Goal: Transaction & Acquisition: Download file/media

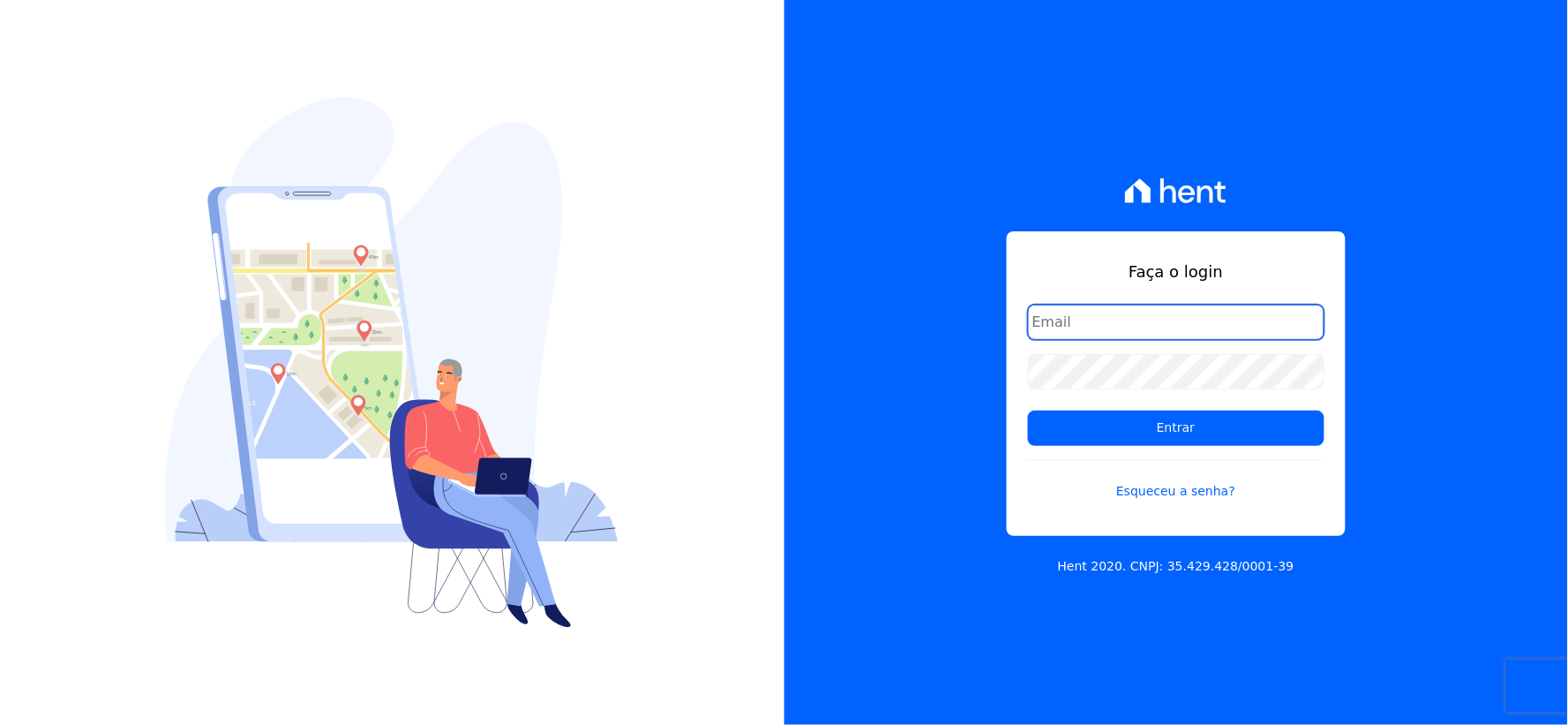
click at [1162, 335] on input "email" at bounding box center [1176, 322] width 297 height 36
type input "[EMAIL_ADDRESS][DOMAIN_NAME]"
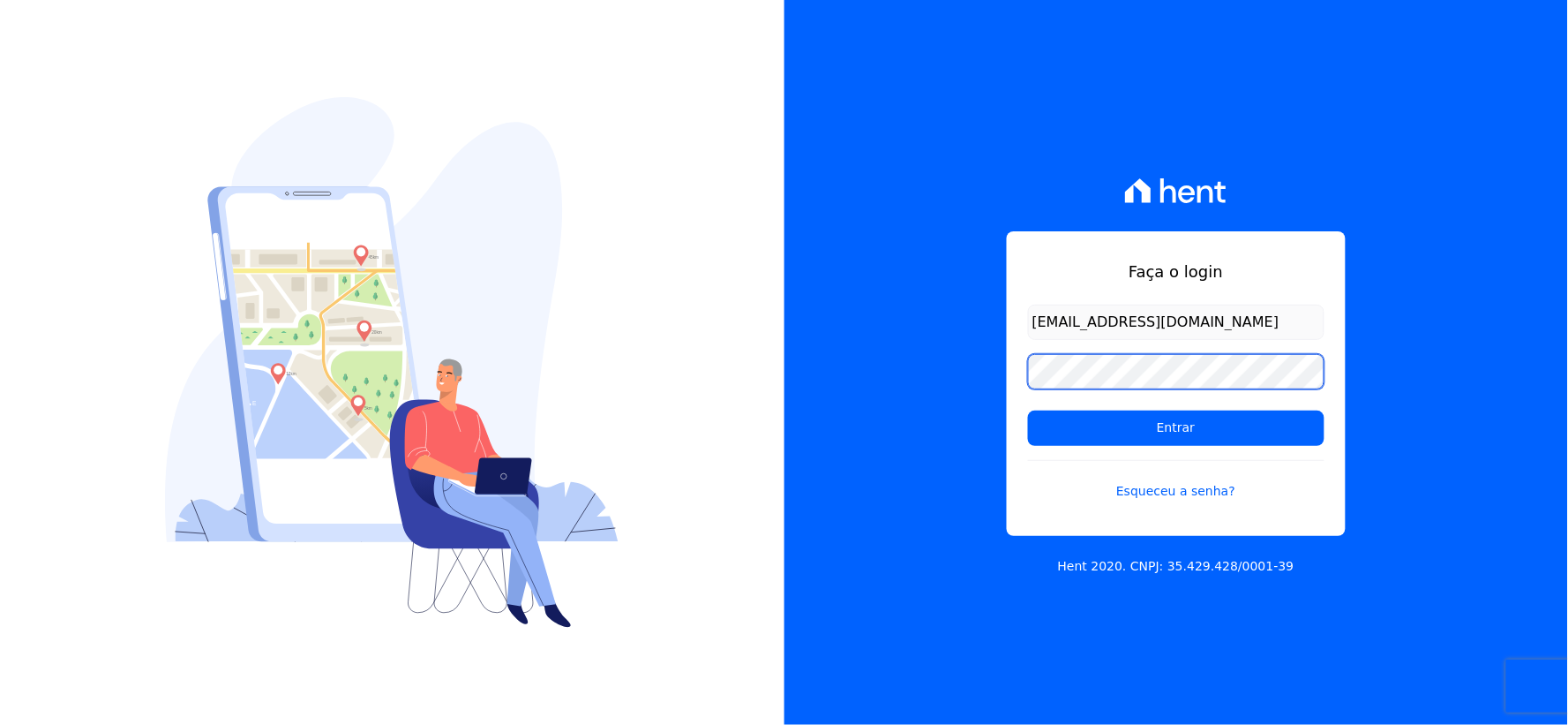
click at [821, 351] on div "Faça o login [EMAIL_ADDRESS][DOMAIN_NAME] Entrar Esqueceu a senha? Hent 2020. C…" at bounding box center [1177, 362] width 784 height 725
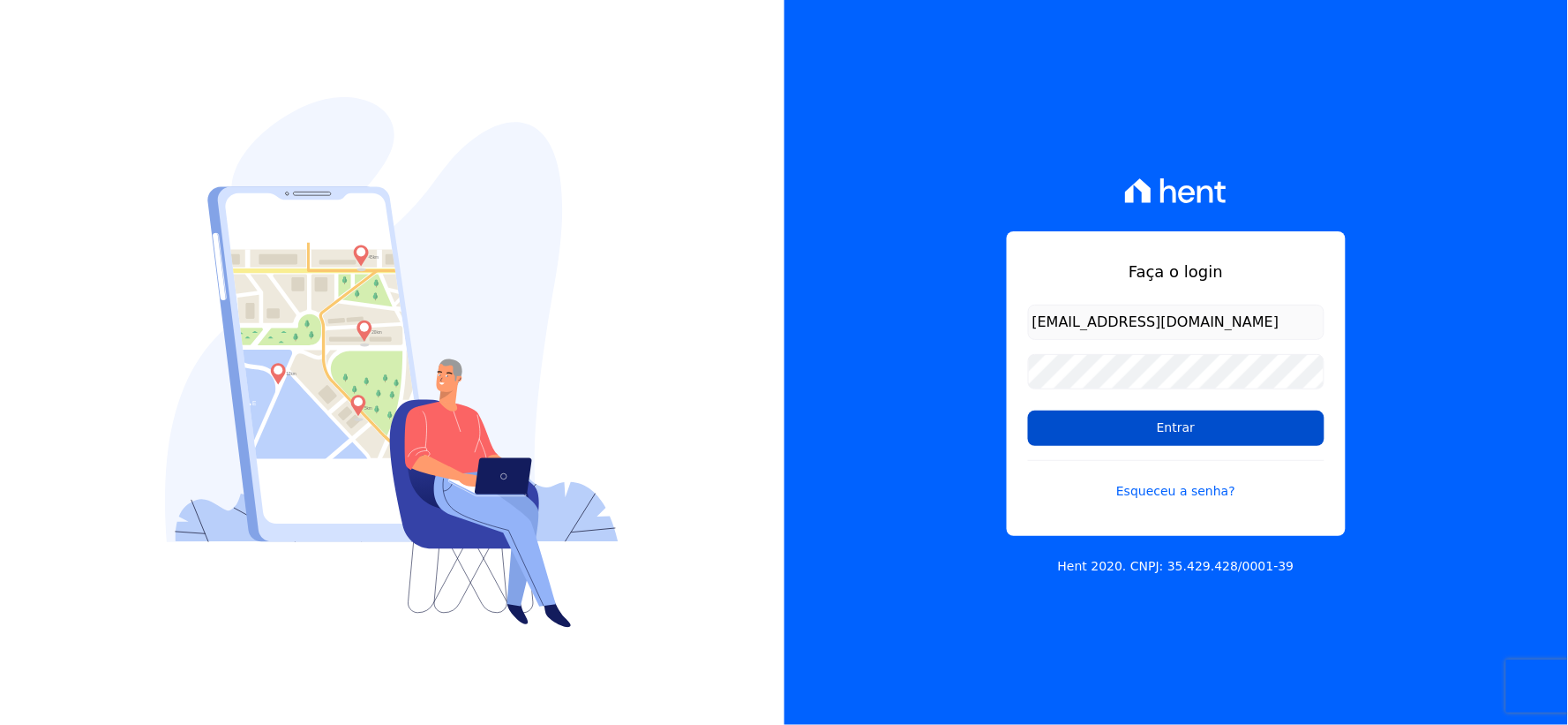
click at [1041, 435] on input "Entrar" at bounding box center [1176, 428] width 297 height 36
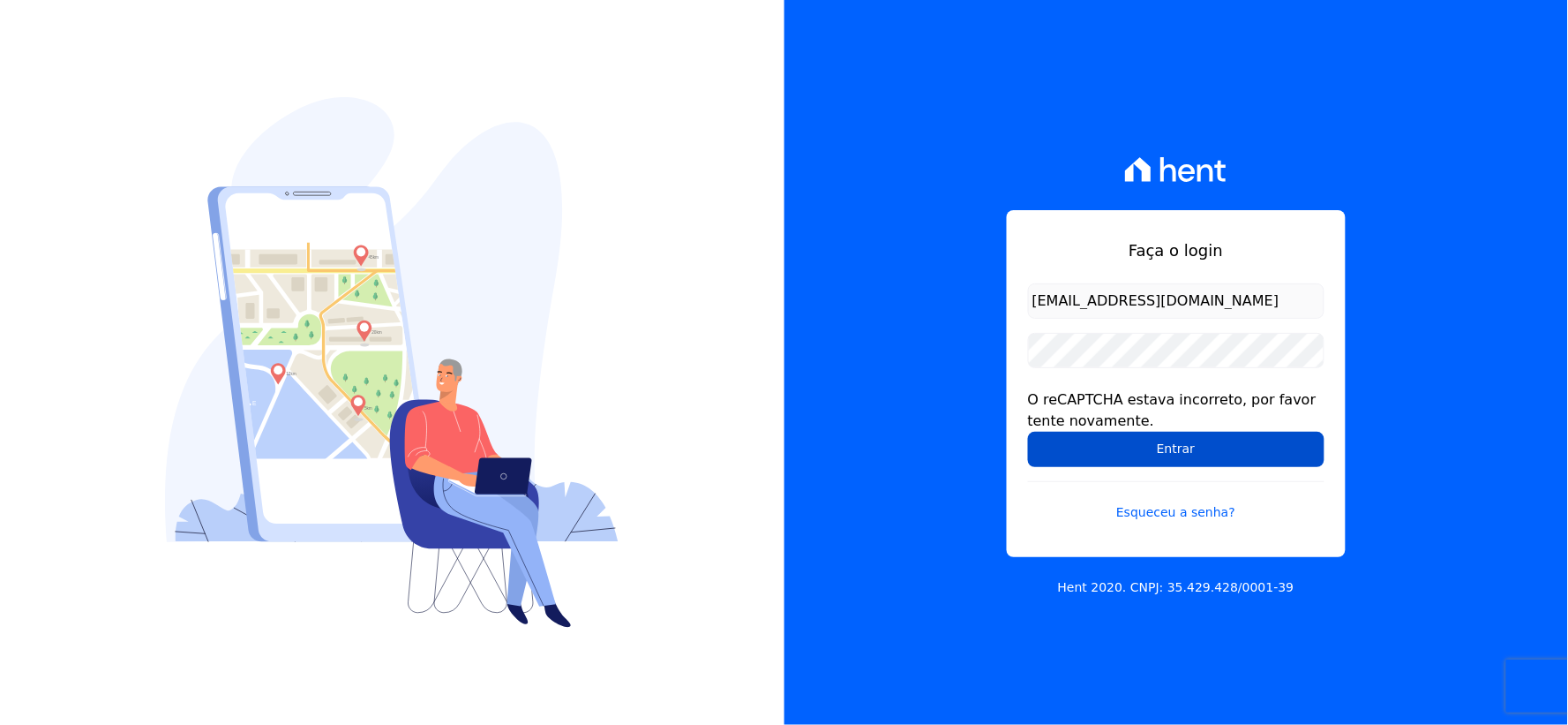
click at [1033, 463] on input "Entrar" at bounding box center [1176, 450] width 297 height 36
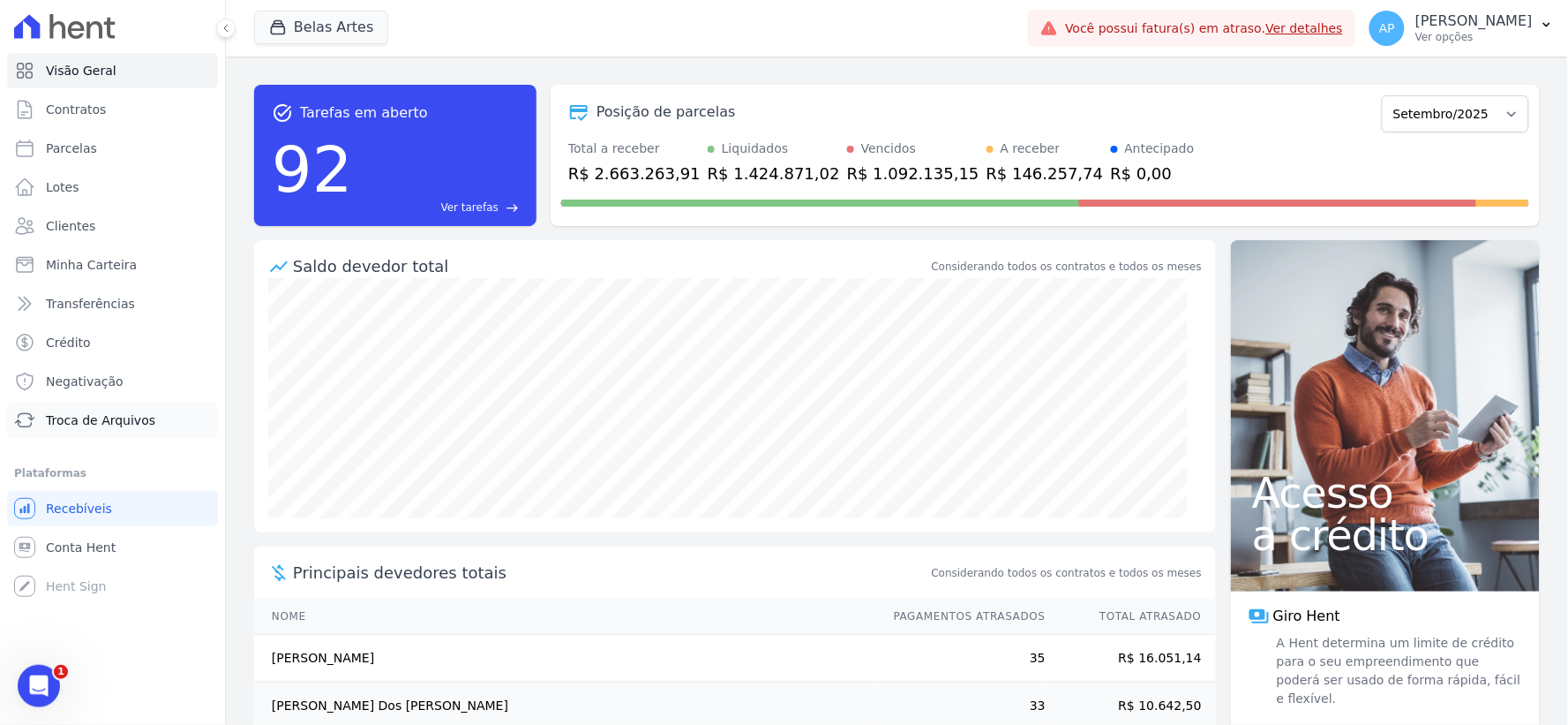
click at [115, 425] on span "Troca de Arquivos" at bounding box center [100, 420] width 110 height 18
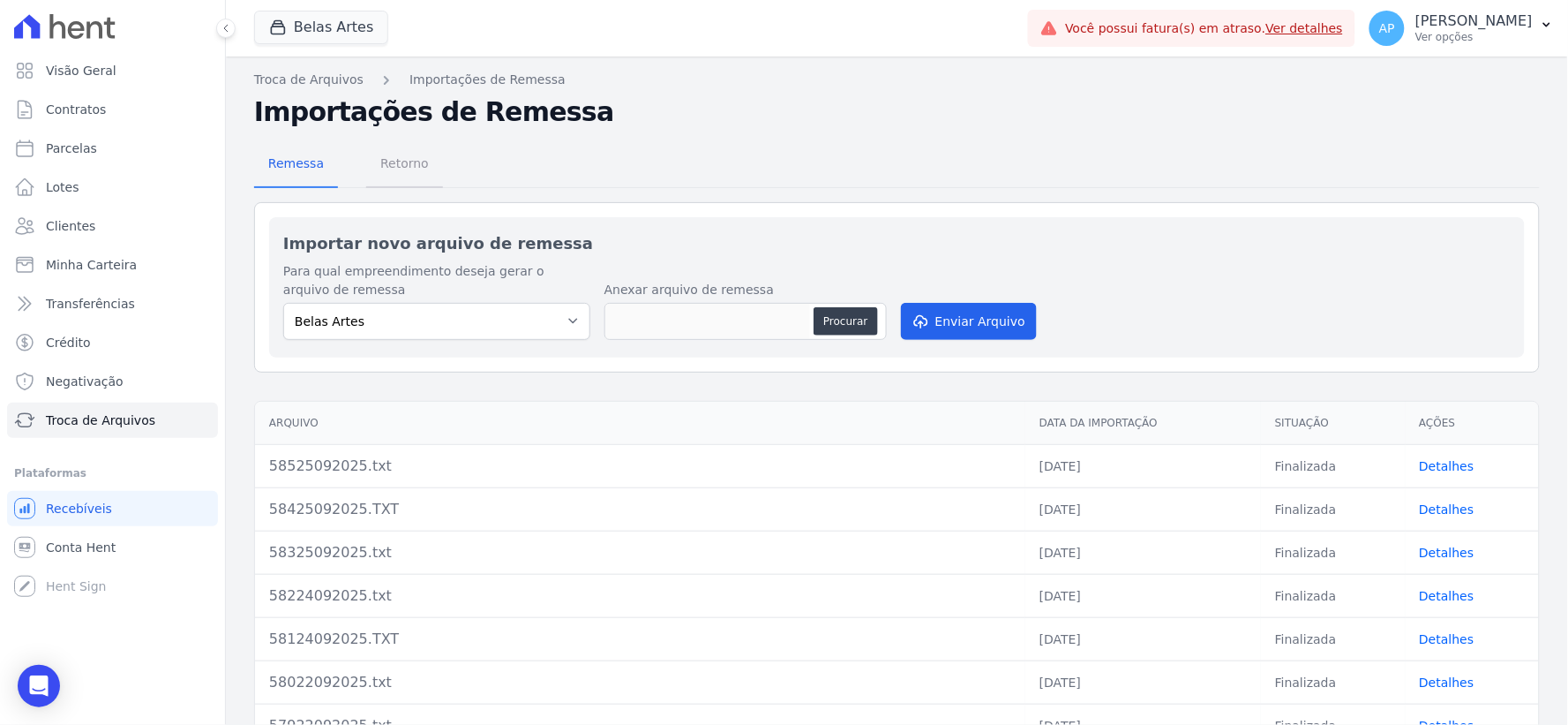
click at [407, 165] on span "Retorno" at bounding box center [404, 164] width 69 height 36
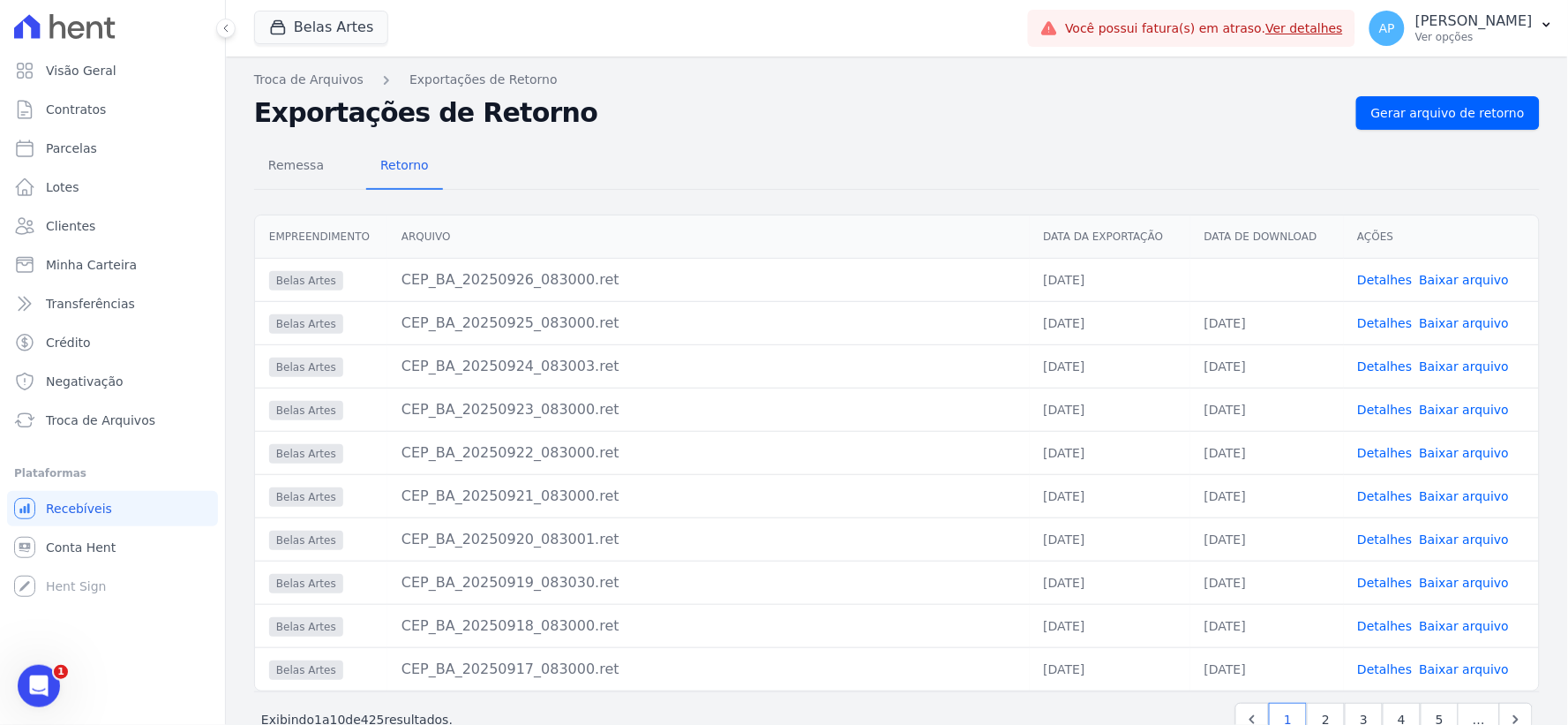
click at [1448, 277] on link "Baixar arquivo" at bounding box center [1465, 279] width 90 height 14
